Goal: Task Accomplishment & Management: Use online tool/utility

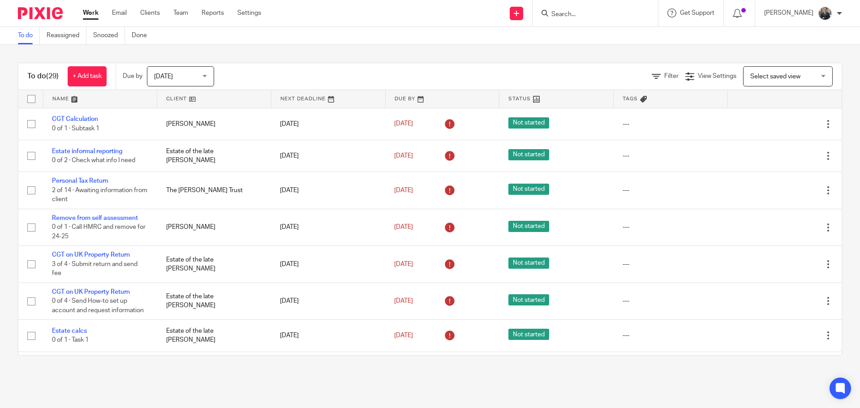
click at [609, 15] on input "Search" at bounding box center [591, 15] width 81 height 8
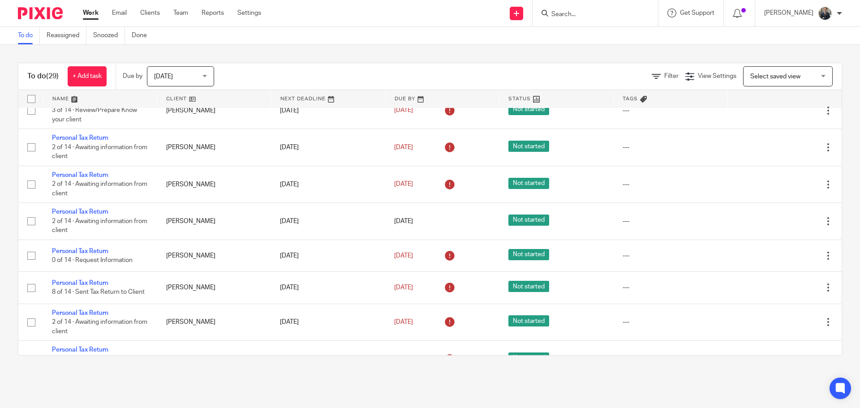
scroll to position [803, 0]
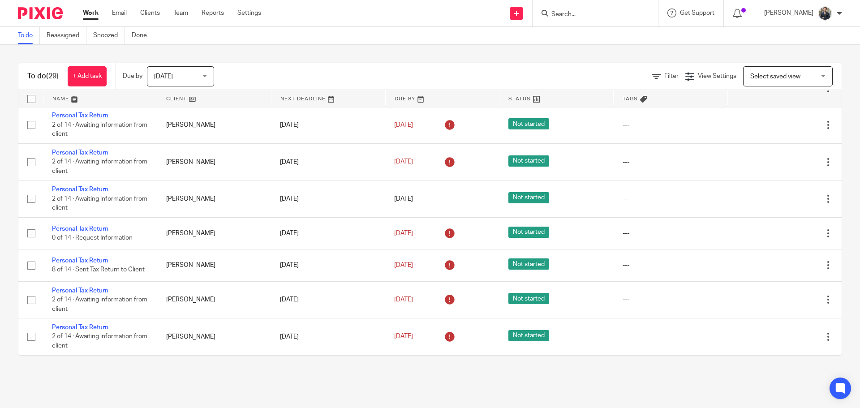
click at [582, 10] on form at bounding box center [598, 13] width 95 height 11
click at [582, 13] on input "Search" at bounding box center [591, 15] width 81 height 8
type input "cat"
click at [598, 51] on link at bounding box center [612, 48] width 127 height 13
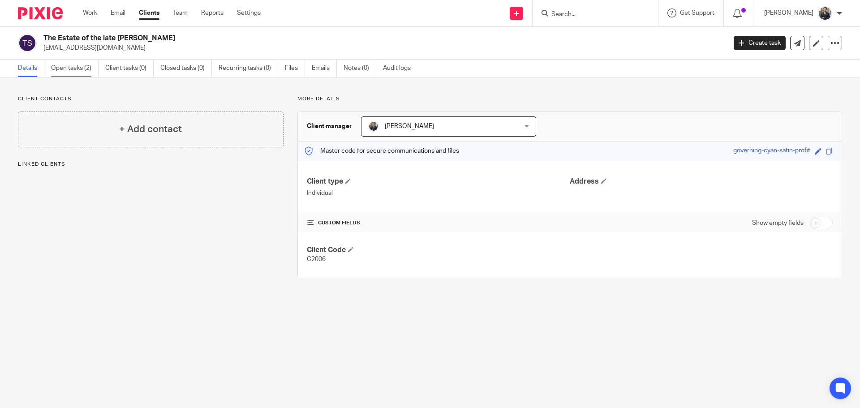
click at [82, 69] on link "Open tasks (2)" at bounding box center [74, 68] width 47 height 17
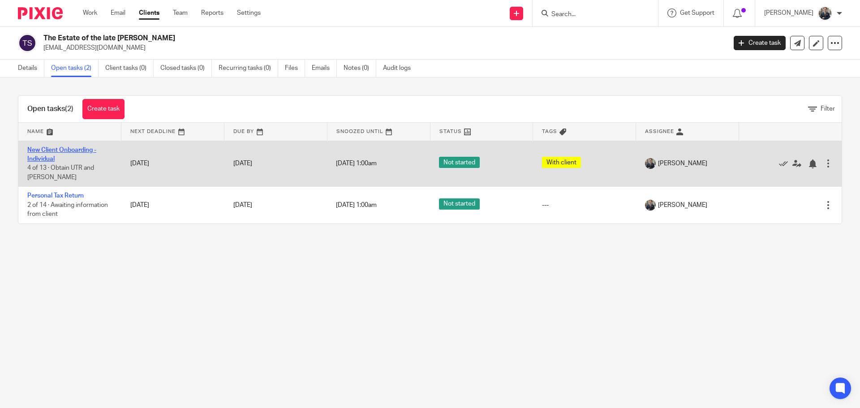
click at [76, 149] on link "New Client Onboarding - Individual" at bounding box center [61, 154] width 69 height 15
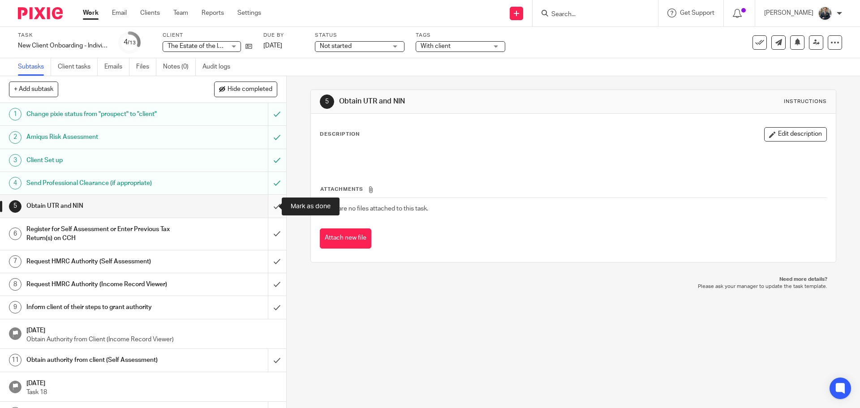
click at [269, 206] on input "submit" at bounding box center [143, 206] width 286 height 22
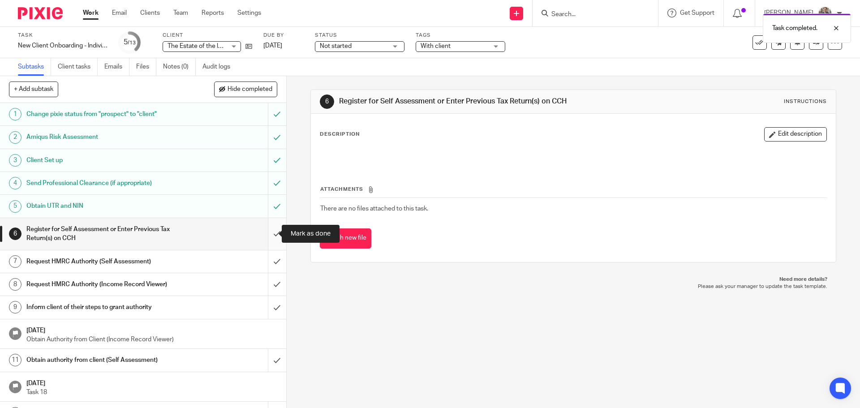
click at [271, 233] on input "submit" at bounding box center [143, 234] width 286 height 32
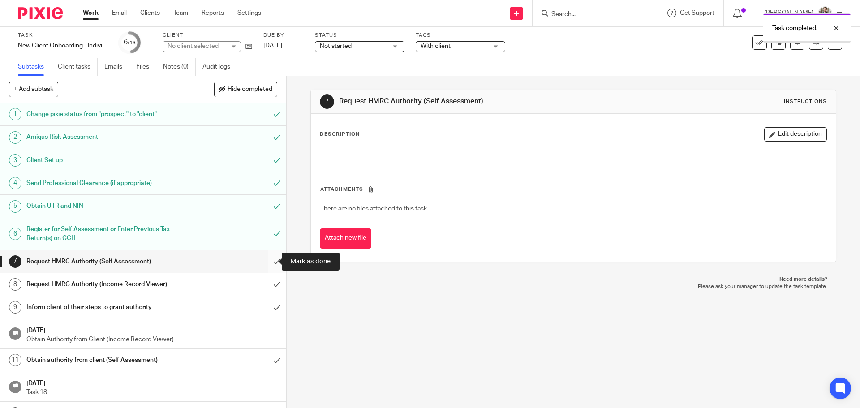
click at [265, 266] on input "submit" at bounding box center [143, 261] width 286 height 22
click at [269, 280] on input "submit" at bounding box center [143, 284] width 286 height 22
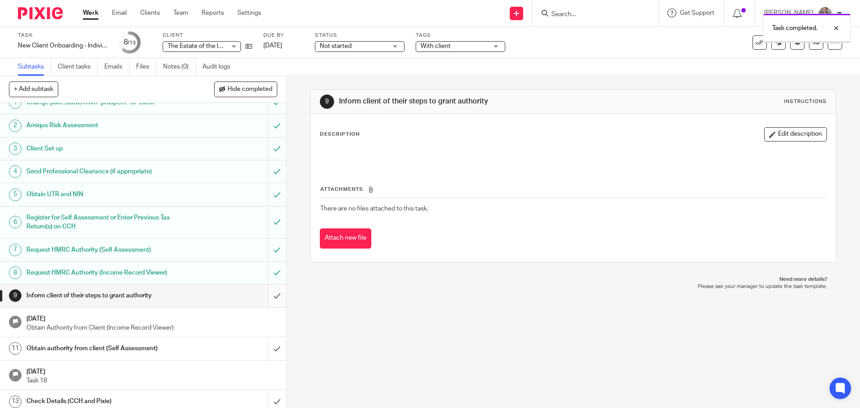
scroll to position [17, 0]
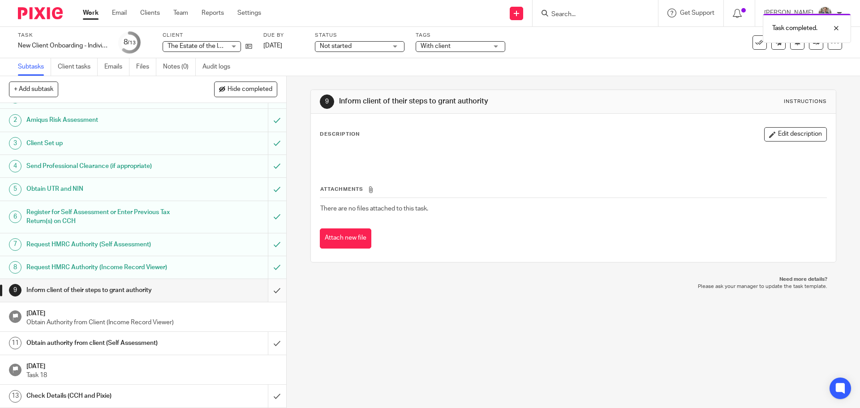
click at [270, 295] on input "submit" at bounding box center [143, 290] width 286 height 22
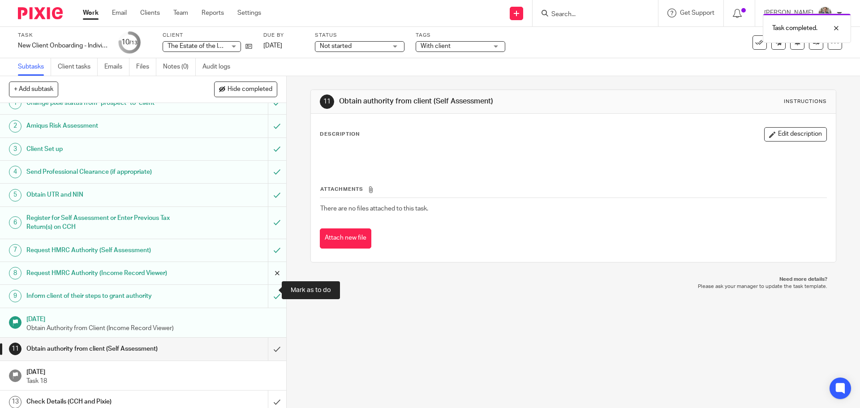
scroll to position [17, 0]
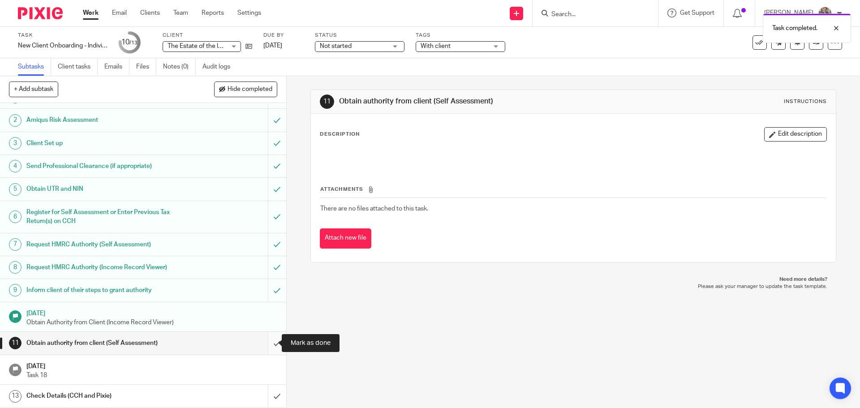
click at [271, 349] on input "submit" at bounding box center [143, 343] width 286 height 22
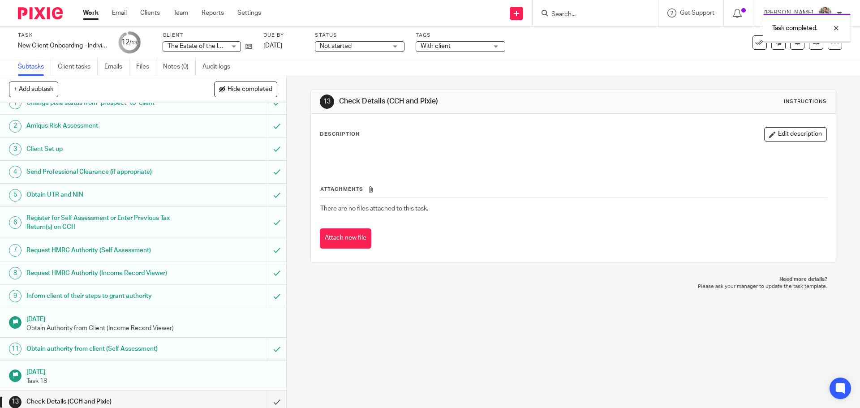
scroll to position [17, 0]
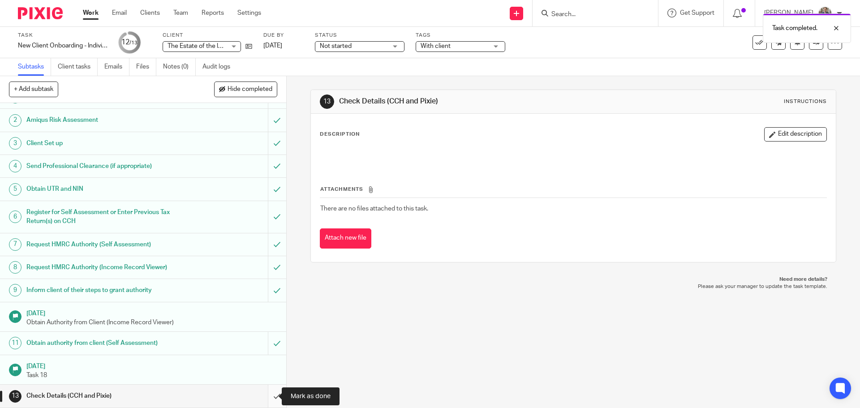
click at [269, 398] on input "submit" at bounding box center [143, 396] width 286 height 22
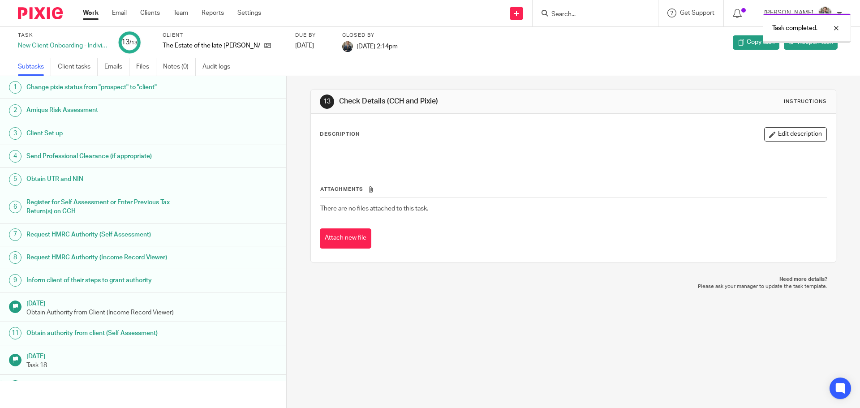
click at [39, 17] on img at bounding box center [40, 13] width 45 height 12
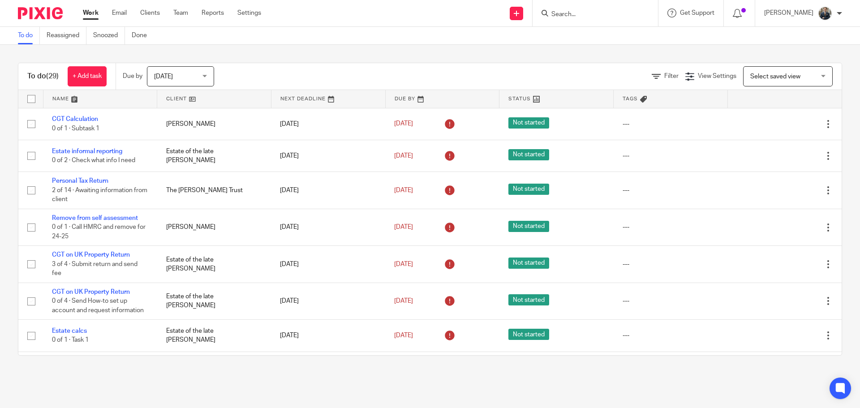
click at [585, 14] on input "Search" at bounding box center [591, 15] width 81 height 8
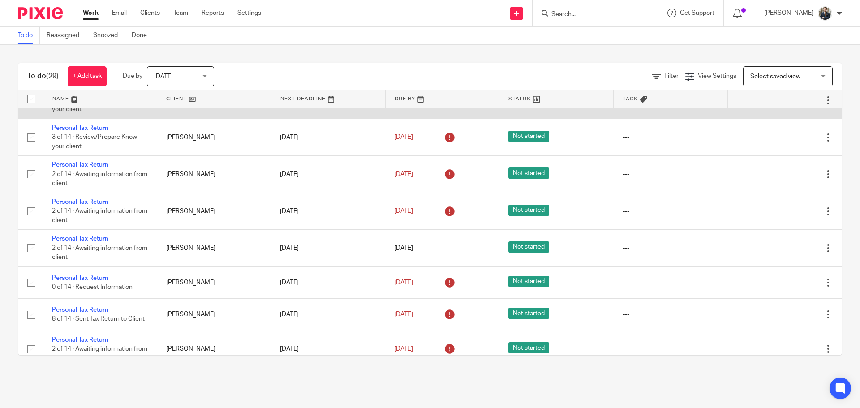
scroll to position [803, 0]
